Goal: Information Seeking & Learning: Learn about a topic

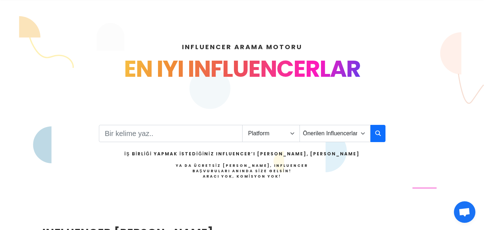
scroll to position [86, 0]
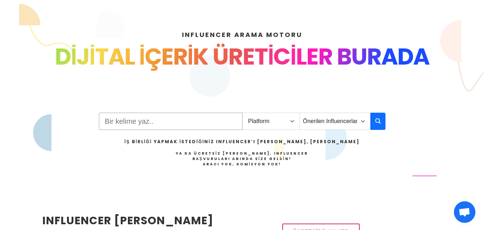
click at [154, 123] on input "Search" at bounding box center [171, 120] width 144 height 17
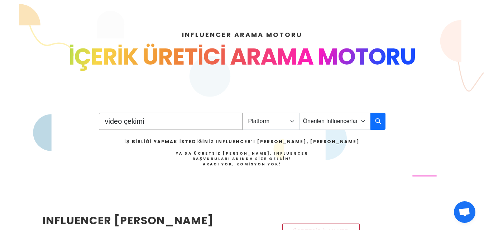
type input "video çekimi"
click at [291, 119] on select "Platform Instagram Facebook Youtube Tiktok Twitter Twitch" at bounding box center [271, 120] width 58 height 17
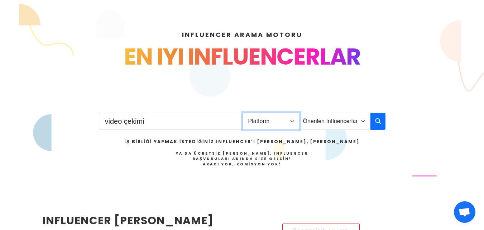
select select "3"
click at [242, 112] on select "Platform Instagram Facebook Youtube Tiktok Twitter Twitch" at bounding box center [271, 120] width 58 height 17
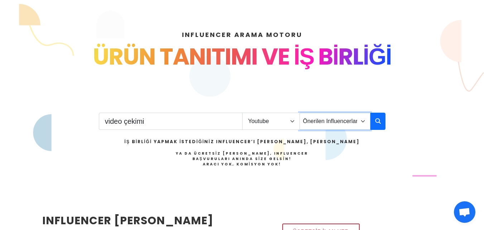
click at [351, 125] on select "Önerilen Influencerlar Aile & Çocuk & Ebeveyn Alışveriş & Giyim & Aksesuar Arab…" at bounding box center [334, 120] width 71 height 17
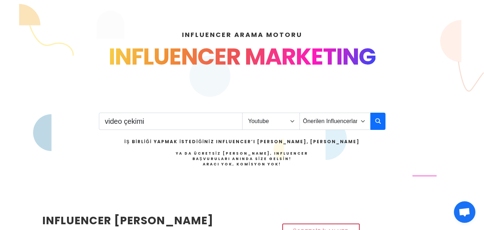
click at [372, 143] on div "video çekimi Platform Instagram Facebook Youtube Tiktok Twitter Twitch Önerilen…" at bounding box center [242, 148] width 287 height 72
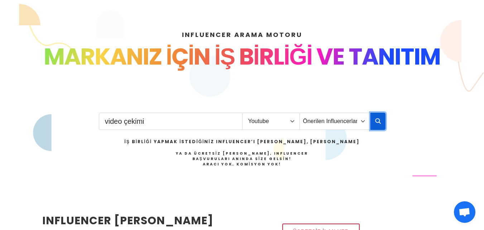
click at [379, 117] on icon "button" at bounding box center [378, 120] width 6 height 9
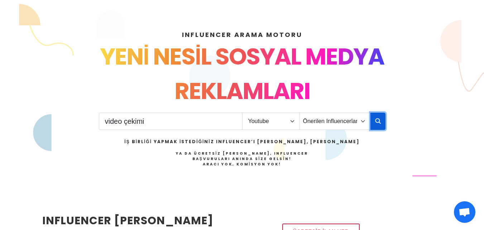
click at [379, 117] on icon "button" at bounding box center [378, 120] width 6 height 9
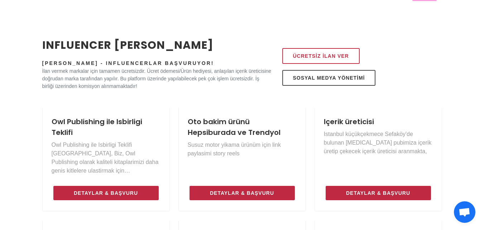
scroll to position [261, 0]
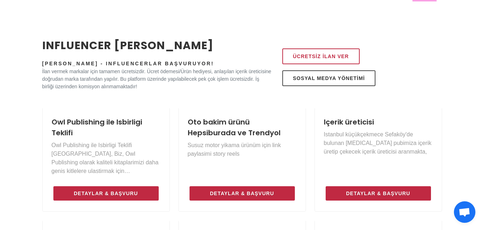
click at [444, 155] on div "Içerik üreticisi Istanbul küçükçekmece Sefaköy'de bulunan gastro pubimiza içeri…" at bounding box center [378, 159] width 136 height 104
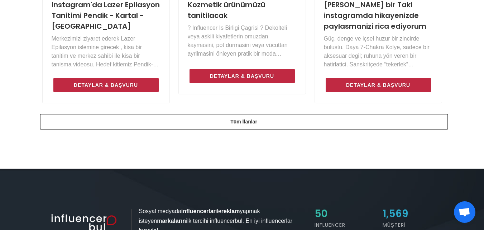
scroll to position [605, 0]
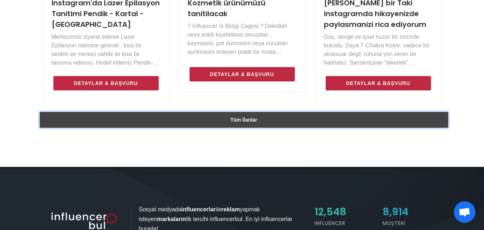
click at [278, 116] on link "Tüm İlanlar" at bounding box center [244, 120] width 408 height 16
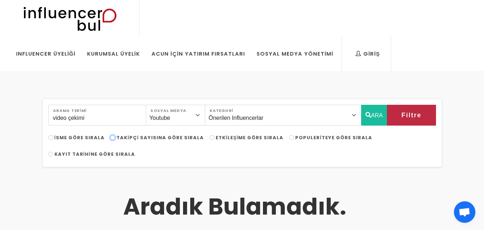
click at [111, 138] on input "Takipçi Sayısına Göre Sırala" at bounding box center [112, 137] width 5 height 5
radio input "true"
click at [378, 112] on button "ARA" at bounding box center [374, 115] width 26 height 21
click at [372, 117] on button "ARA" at bounding box center [374, 115] width 26 height 21
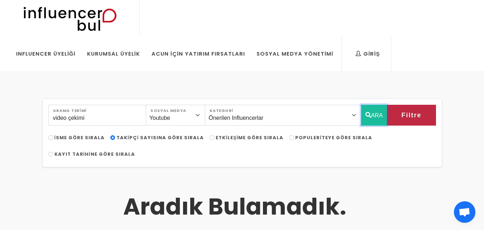
click at [379, 114] on button "ARA" at bounding box center [374, 115] width 26 height 21
click at [216, 136] on span "Etkileşime Göre Sırala" at bounding box center [250, 137] width 68 height 7
click at [210, 136] on input "Etkileşime Göre Sırala" at bounding box center [212, 137] width 5 height 5
radio input "true"
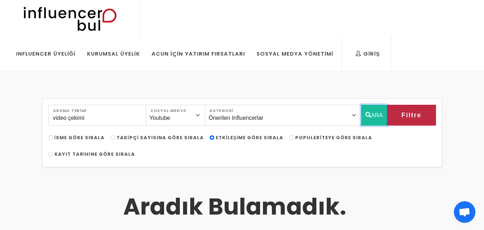
click at [367, 110] on button "ARA" at bounding box center [374, 115] width 26 height 21
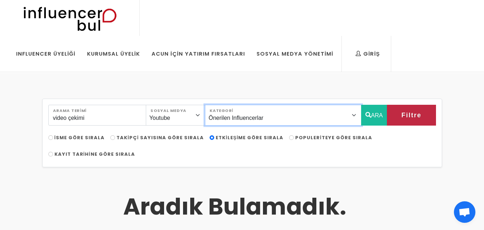
click at [284, 117] on select "Önerilen Influencerlar Aile & Çocuk & Ebeveyn Alışveriş & Giyim & Aksesuar Arab…" at bounding box center [283, 115] width 156 height 21
select select "14"
click at [224, 105] on select "Önerilen Influencerlar Aile & Çocuk & Ebeveyn Alışveriş & Giyim & Aksesuar Arab…" at bounding box center [283, 115] width 156 height 21
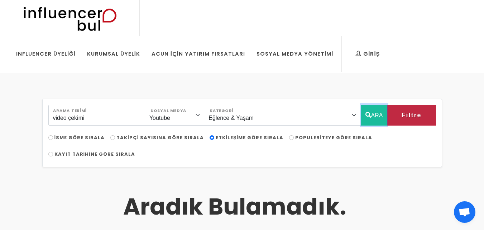
click at [374, 116] on button "ARA" at bounding box center [374, 115] width 26 height 21
click at [50, 139] on input "İsme Göre Sırala" at bounding box center [50, 137] width 5 height 5
radio input "true"
click at [381, 116] on button "ARA" at bounding box center [374, 115] width 26 height 21
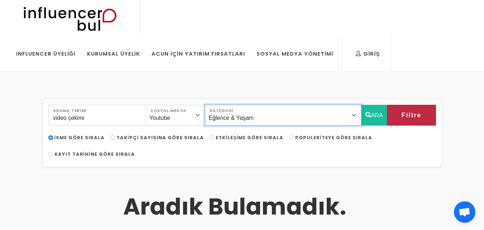
click at [359, 125] on select "Önerilen Influencerlar Aile & Çocuk & Ebeveyn Alışveriş & Giyim & Aksesuar Arab…" at bounding box center [283, 115] width 156 height 21
select select "1"
click at [224, 105] on select "Önerilen Influencerlar Aile & Çocuk & Ebeveyn Alışveriş & Giyim & Aksesuar Arab…" at bounding box center [283, 115] width 156 height 21
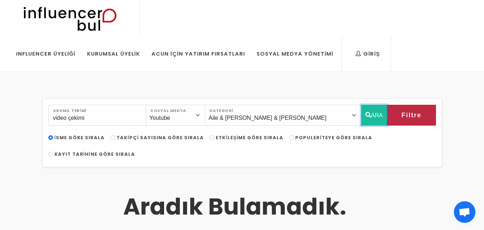
click at [379, 109] on button "ARA" at bounding box center [374, 115] width 26 height 21
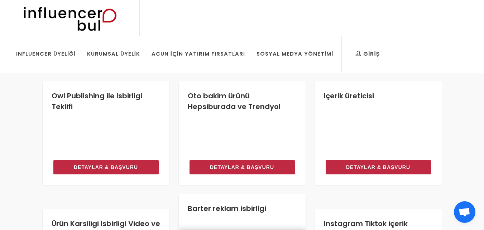
click at [219, 206] on link "Barter reklam isbirligi" at bounding box center [227, 208] width 78 height 10
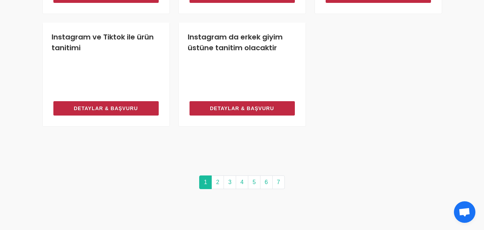
scroll to position [740, 0]
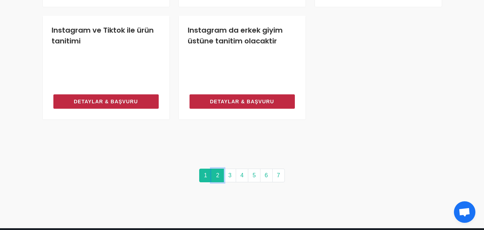
click at [217, 174] on link "2" at bounding box center [217, 175] width 13 height 14
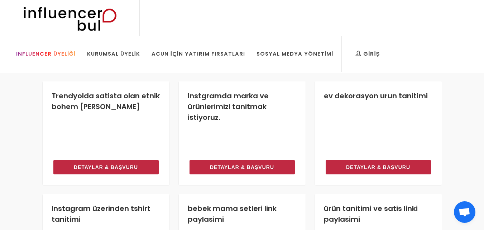
scroll to position [740, 0]
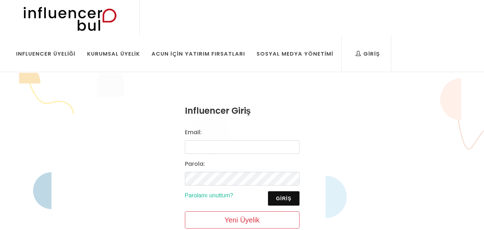
click at [398, 169] on div "Influencer Giriş Email: Parola: Giriş Parolamı unuttum? Yeni Üyelik" at bounding box center [242, 181] width 484 height 216
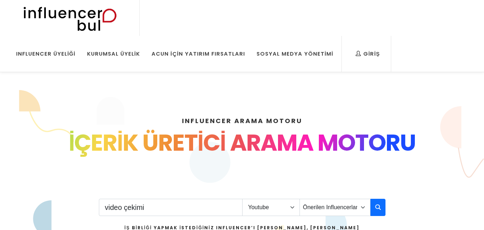
select select "3"
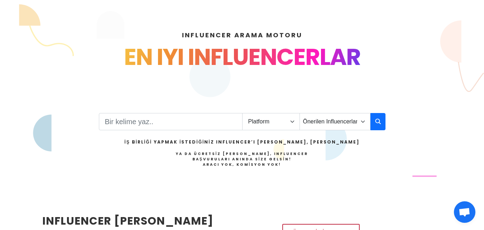
scroll to position [86, 0]
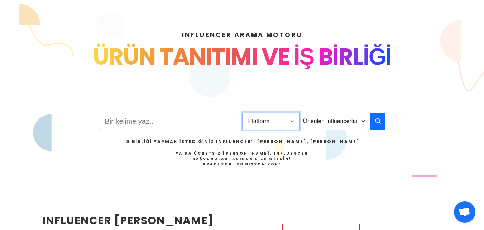
click at [269, 125] on select "Platform Instagram Facebook Youtube Tiktok Twitter Twitch" at bounding box center [271, 120] width 58 height 17
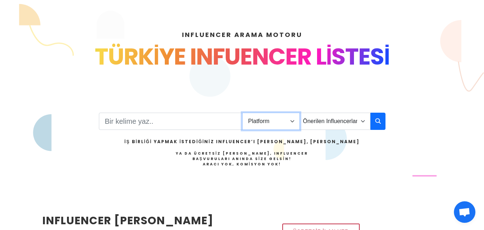
select select "3"
click at [242, 112] on select "Platform Instagram Facebook Youtube Tiktok Twitter Twitch" at bounding box center [271, 120] width 58 height 17
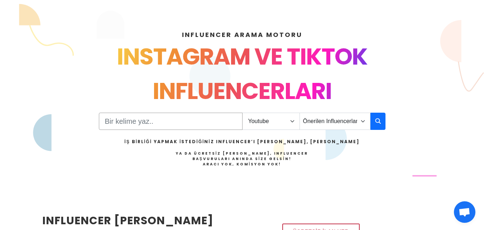
click at [155, 121] on input "Search" at bounding box center [171, 120] width 144 height 17
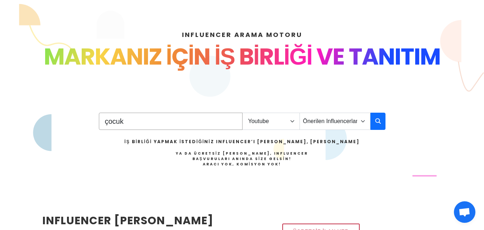
click at [131, 122] on input "çocuk" at bounding box center [171, 120] width 144 height 17
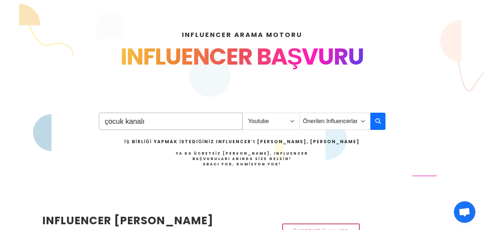
type input "çocuk kanalı"
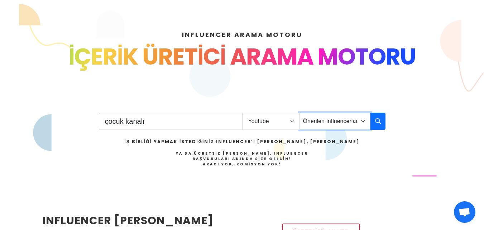
click at [364, 120] on select "Önerilen Influencerlar Aile & Çocuk & Ebeveyn Alışveriş & Giyim & Aksesuar Arab…" at bounding box center [334, 120] width 71 height 17
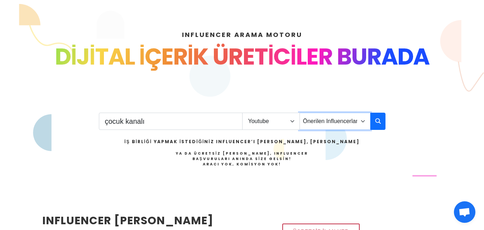
select select "45"
click at [299, 112] on select "Önerilen Influencerlar Aile & Çocuk & Ebeveyn Alışveriş & Giyim & Aksesuar Arab…" at bounding box center [334, 120] width 71 height 17
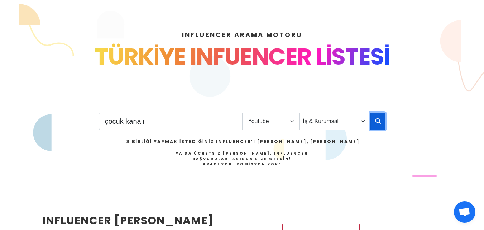
click at [380, 122] on icon "button" at bounding box center [378, 120] width 6 height 9
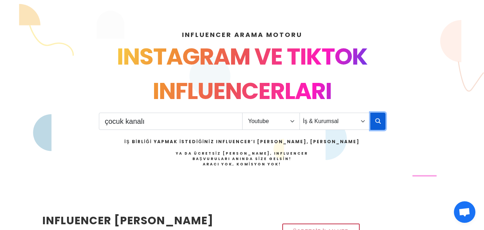
click at [380, 122] on icon "button" at bounding box center [378, 120] width 6 height 9
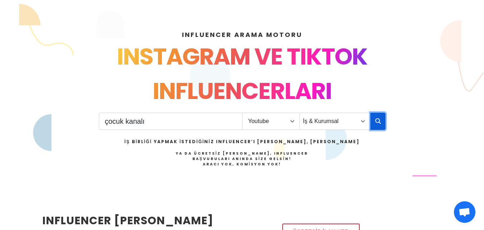
click at [380, 122] on icon "button" at bounding box center [378, 120] width 6 height 9
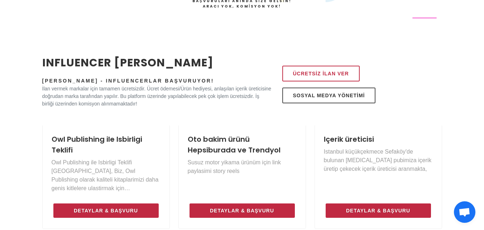
scroll to position [247, 0]
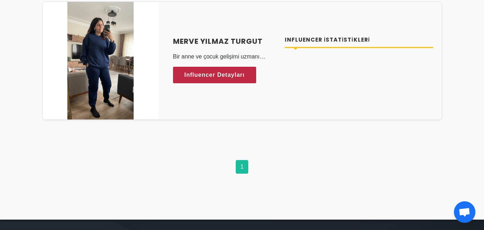
scroll to position [186, 0]
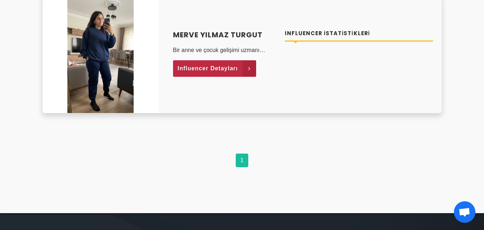
click at [197, 68] on span "Influencer Detayları" at bounding box center [208, 68] width 61 height 11
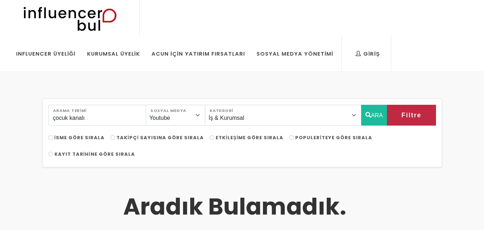
select select "45"
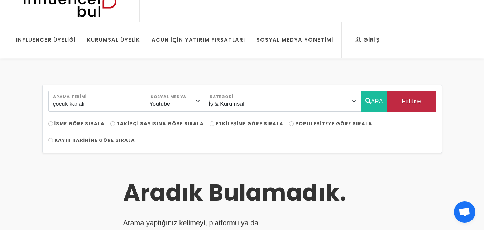
scroll to position [29, 0]
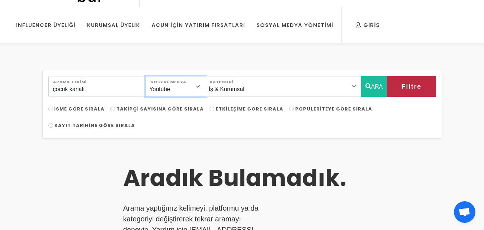
click at [184, 87] on select "Instagram Facebook Youtube Tiktok Twitter Twitch" at bounding box center [175, 86] width 59 height 21
click at [154, 76] on select "Instagram Facebook Youtube Tiktok Twitter Twitch" at bounding box center [175, 86] width 59 height 21
click at [125, 93] on input "çocuk kanalı" at bounding box center [97, 86] width 98 height 21
type input "ç"
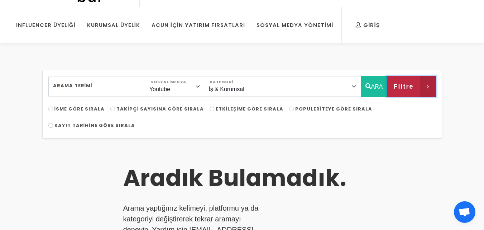
click at [408, 89] on span "Filtre" at bounding box center [403, 86] width 20 height 12
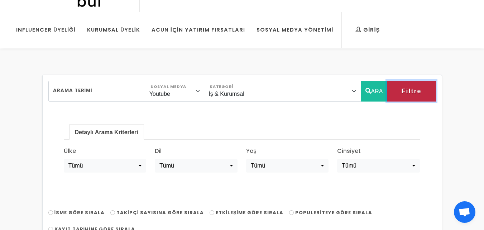
scroll to position [0, 0]
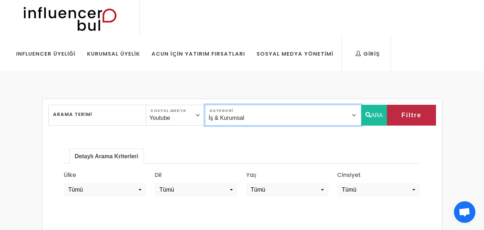
click at [277, 112] on select "Önerilen Influencerlar Aile & Çocuk & Ebeveyn Alışveriş & Giyim & Aksesuar Arab…" at bounding box center [283, 115] width 156 height 21
click at [224, 105] on select "Önerilen Influencerlar Aile & Çocuk & Ebeveyn Alışveriş & Giyim & Aksesuar Arab…" at bounding box center [283, 115] width 156 height 21
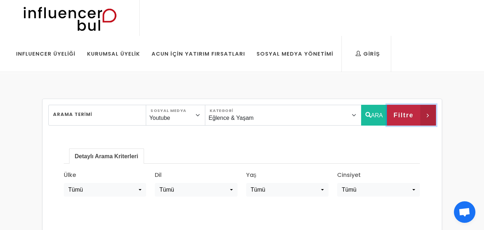
click at [405, 117] on span "Filtre" at bounding box center [403, 115] width 20 height 12
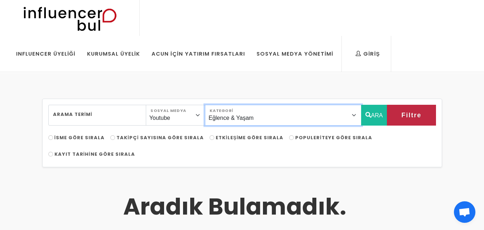
click at [356, 117] on select "Önerilen Influencerlar Aile & Çocuk & Ebeveyn Alışveriş & Giyim & Aksesuar Arab…" at bounding box center [283, 115] width 156 height 21
select select "5"
click at [224, 105] on select "Önerilen Influencerlar Aile & Çocuk & Ebeveyn Alışveriş & Giyim & Aksesuar Arab…" at bounding box center [283, 115] width 156 height 21
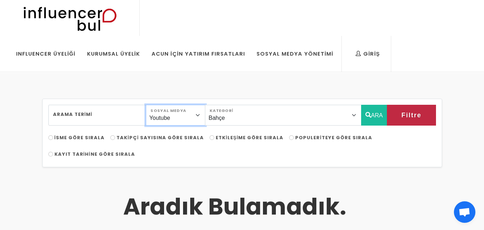
click at [167, 109] on select "Instagram Facebook Youtube Tiktok Twitter Twitch" at bounding box center [175, 115] width 59 height 21
click at [154, 105] on select "Instagram Facebook Youtube Tiktok Twitter Twitch" at bounding box center [175, 115] width 59 height 21
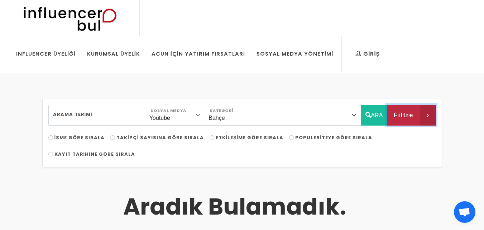
click at [405, 115] on span "Filtre" at bounding box center [403, 115] width 20 height 12
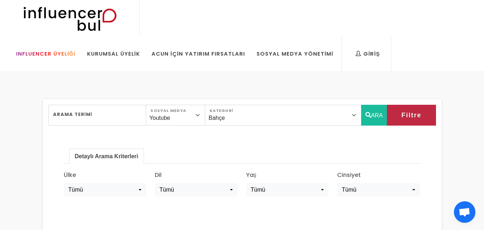
click at [76, 50] on div "Influencer Üyeliği" at bounding box center [45, 54] width 59 height 8
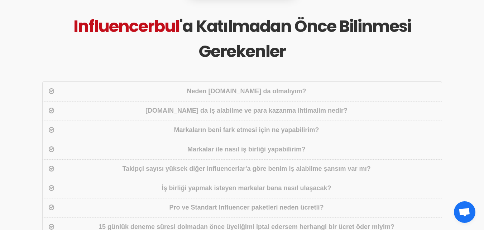
scroll to position [804, 0]
click at [271, 90] on div "Neden [DOMAIN_NAME] da olmalıyım?" at bounding box center [246, 91] width 381 height 10
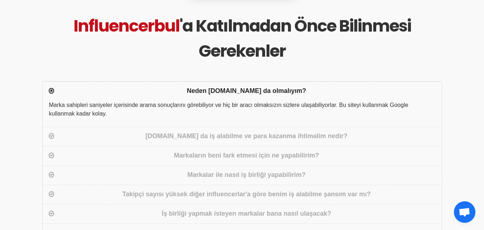
click at [233, 174] on div "Markalar ile nasıl iş birliği yapabilirim?" at bounding box center [246, 175] width 381 height 10
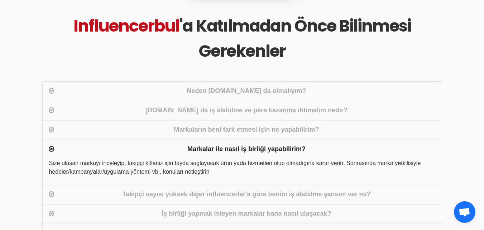
click at [255, 211] on div "İş birliği yapmak isteyen markalar bana nasıl ulaşacak?" at bounding box center [246, 213] width 381 height 10
